Goal: Task Accomplishment & Management: Use online tool/utility

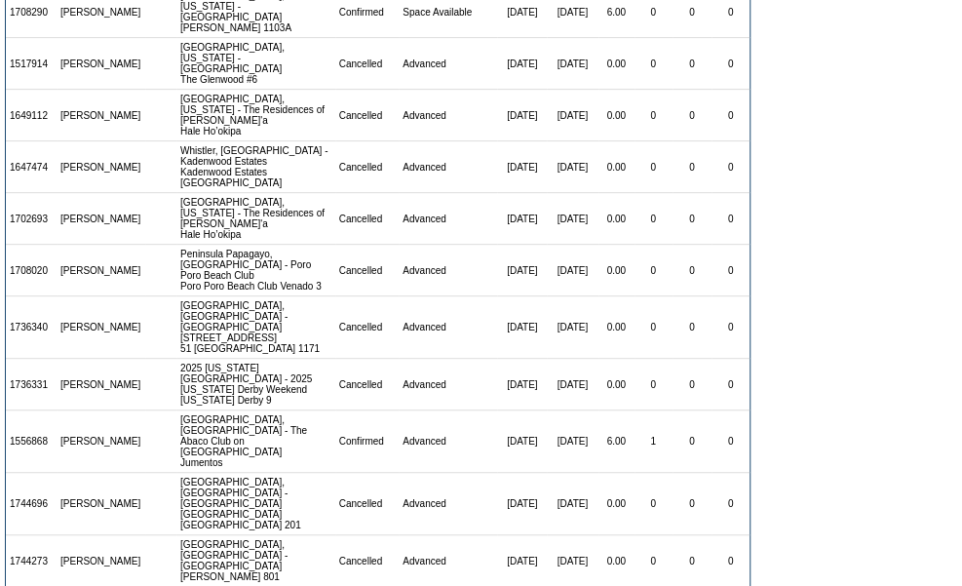
scroll to position [432, 0]
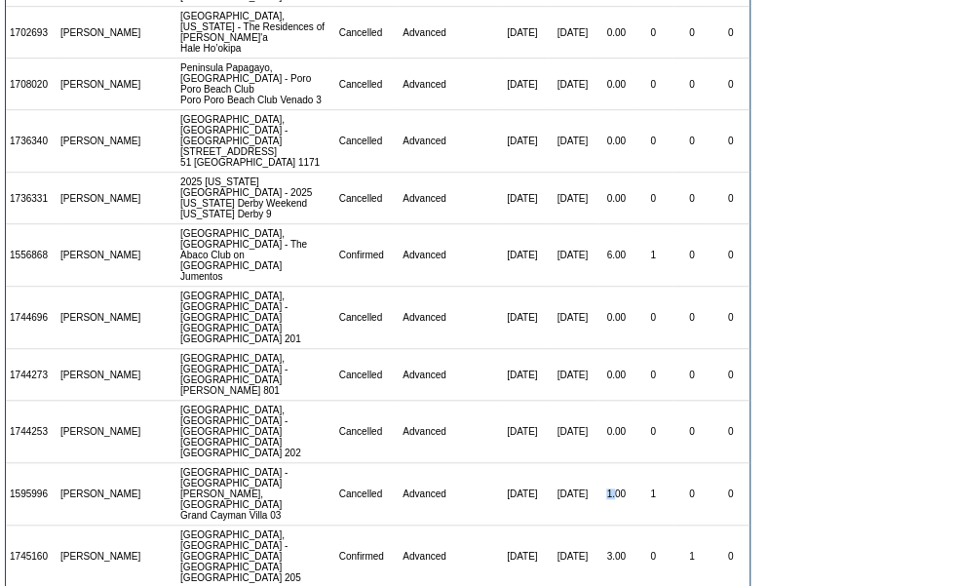
drag, startPoint x: 600, startPoint y: 421, endPoint x: 564, endPoint y: 422, distance: 36.1
click at [564, 463] on tr "1595996 [PERSON_NAME] [GEOGRAPHIC_DATA] - [GEOGRAPHIC_DATA][PERSON_NAME], [GEOG…" at bounding box center [378, 494] width 744 height 62
click at [598, 463] on td "1.00" at bounding box center [616, 494] width 36 height 62
click at [634, 463] on td "1" at bounding box center [653, 494] width 38 height 62
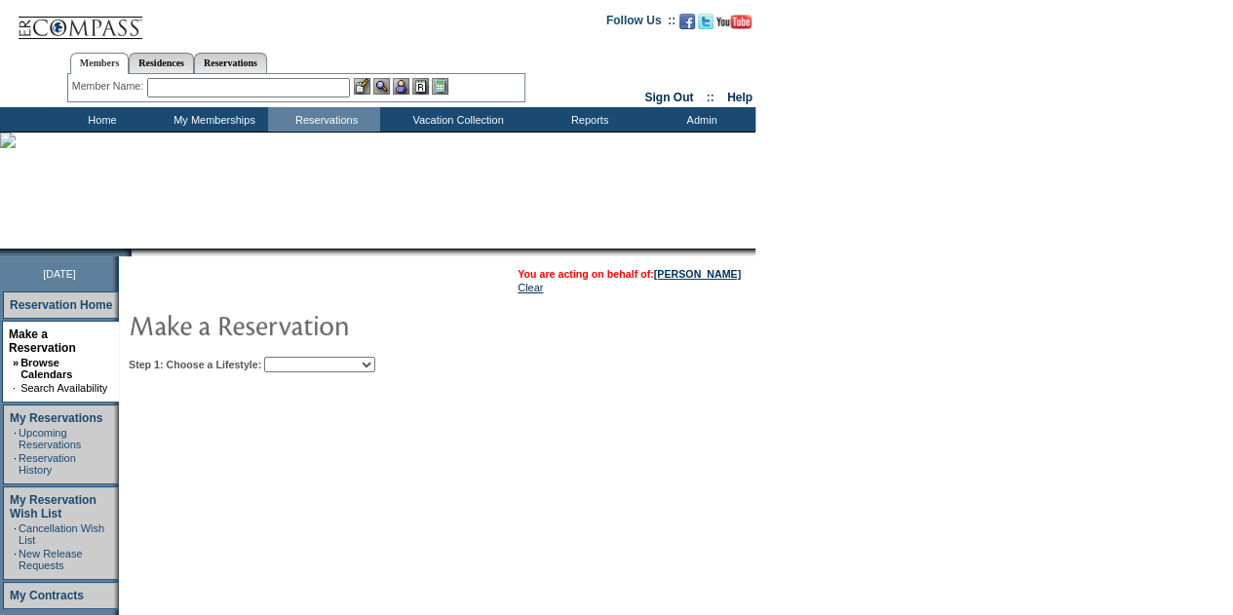
click at [375, 367] on select "Beach Leisure Metropolitan Mountain OIAL for Adventure OIAL for Couples OIAL fo…" at bounding box center [319, 365] width 111 height 16
select select "Beach"
click at [297, 357] on select "Beach Leisure Metropolitan Mountain OIAL for Adventure OIAL for Couples OIAL fo…" at bounding box center [319, 365] width 111 height 16
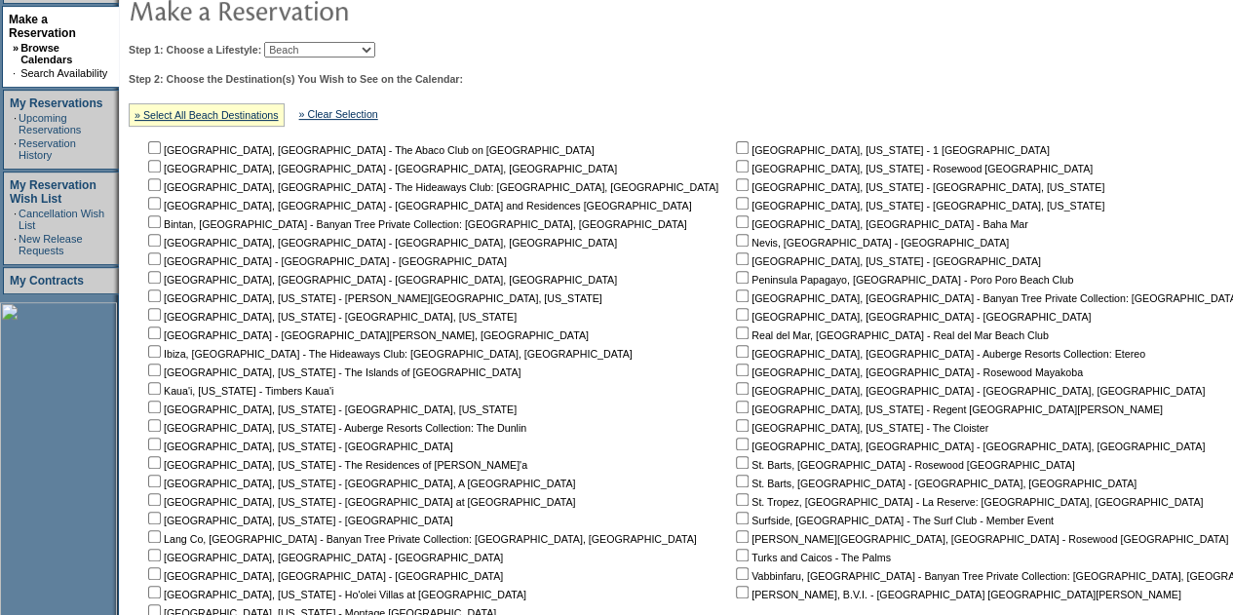
scroll to position [557, 0]
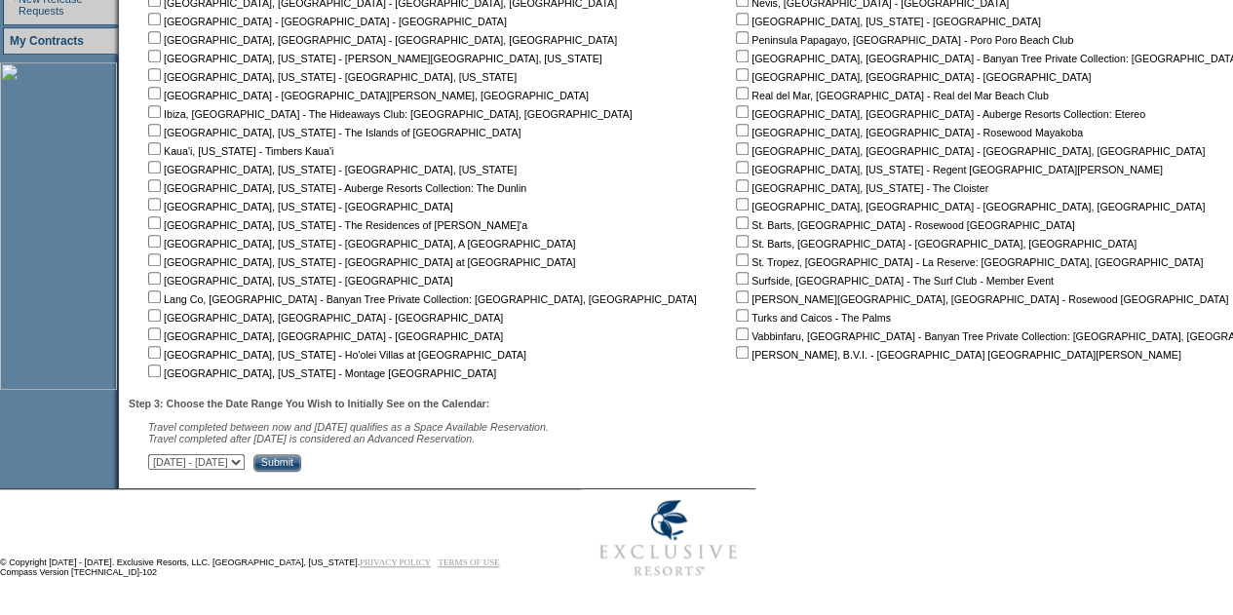
click at [160, 89] on input "checkbox" at bounding box center [154, 93] width 13 height 13
checkbox input "true"
click at [301, 461] on input "Submit" at bounding box center [277, 463] width 48 height 18
